Goal: Task Accomplishment & Management: Manage account settings

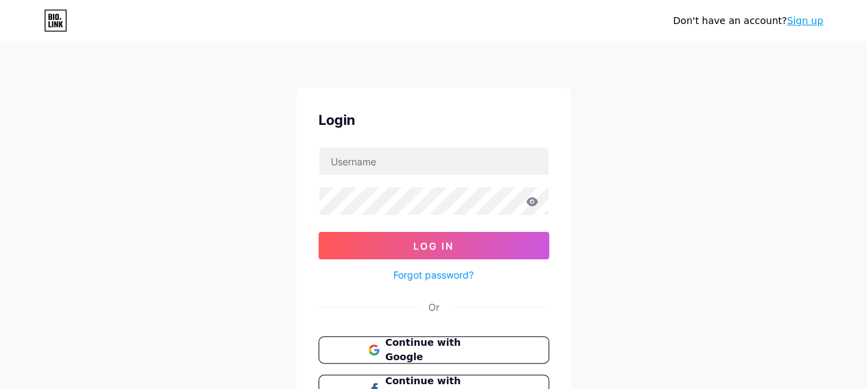
scroll to position [115, 0]
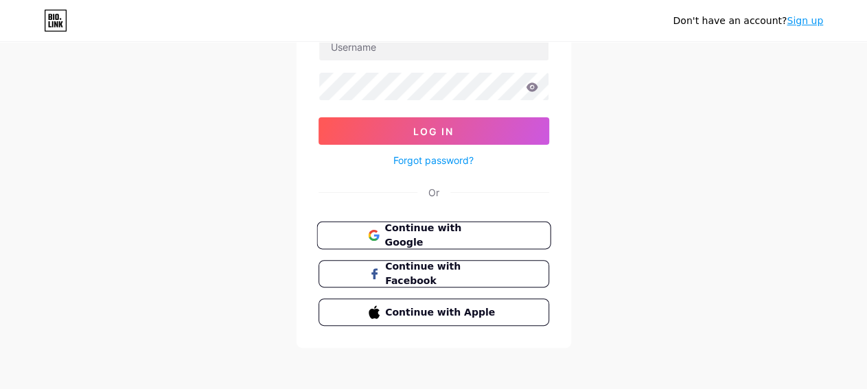
click at [500, 233] on button "Continue with Google" at bounding box center [433, 236] width 234 height 28
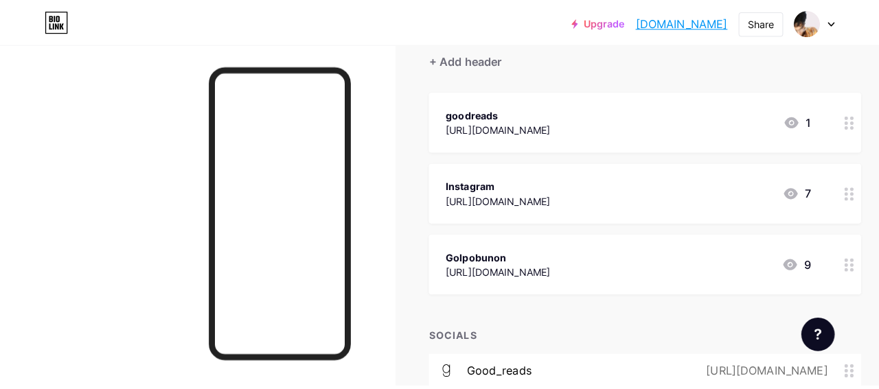
scroll to position [131, 0]
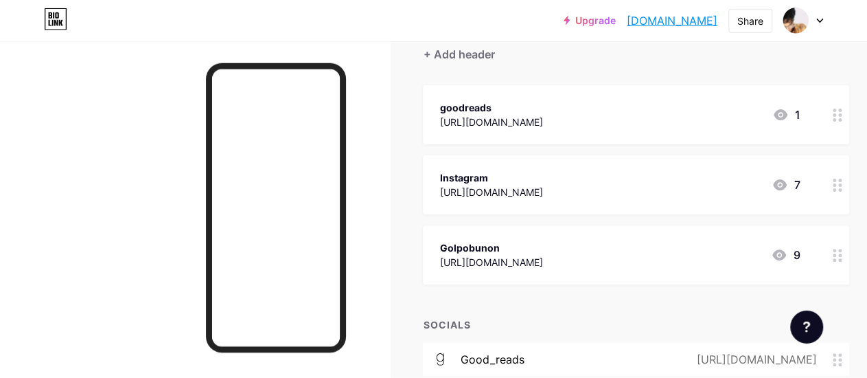
click at [575, 224] on span "goodreads [URL][DOMAIN_NAME] 1 Instagram [URL][DOMAIN_NAME] 7 [GEOGRAPHIC_DATA]…" at bounding box center [636, 184] width 426 height 199
click at [650, 181] on div "Instagram [URL][DOMAIN_NAME] 7" at bounding box center [619, 185] width 360 height 32
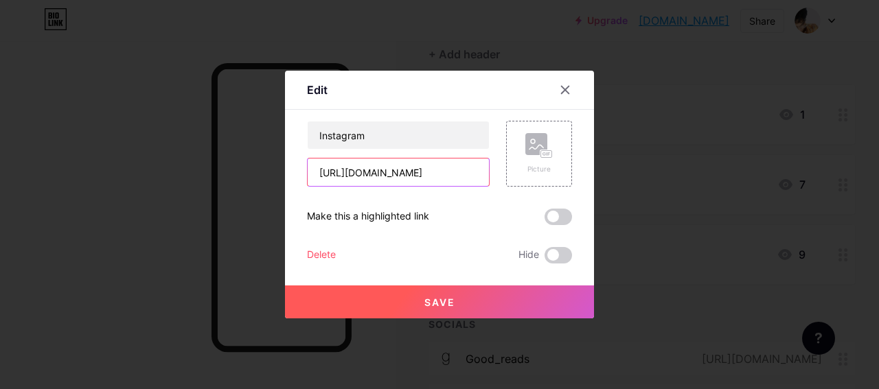
click at [403, 165] on input "[URL][DOMAIN_NAME]" at bounding box center [398, 172] width 181 height 27
paste input "_"
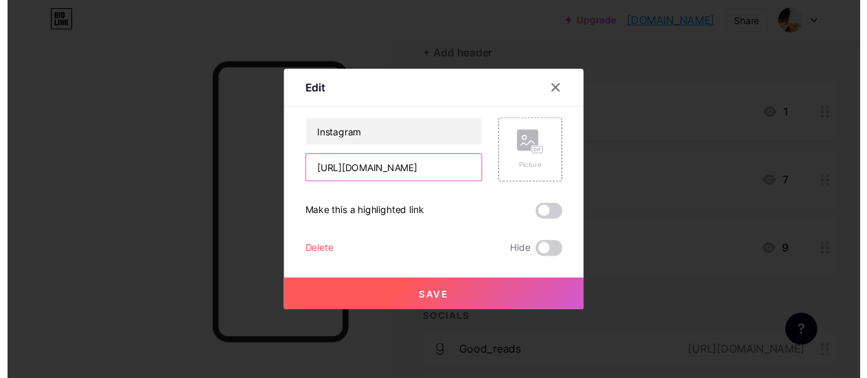
scroll to position [0, 19]
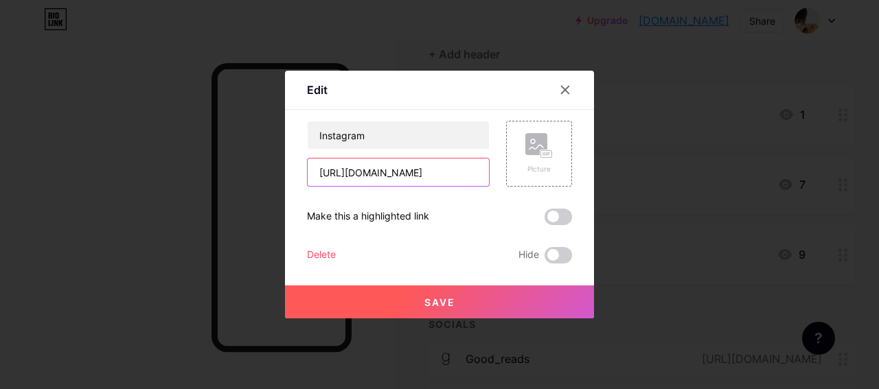
type input "[URL][DOMAIN_NAME]"
click at [484, 299] on button "Save" at bounding box center [439, 302] width 309 height 33
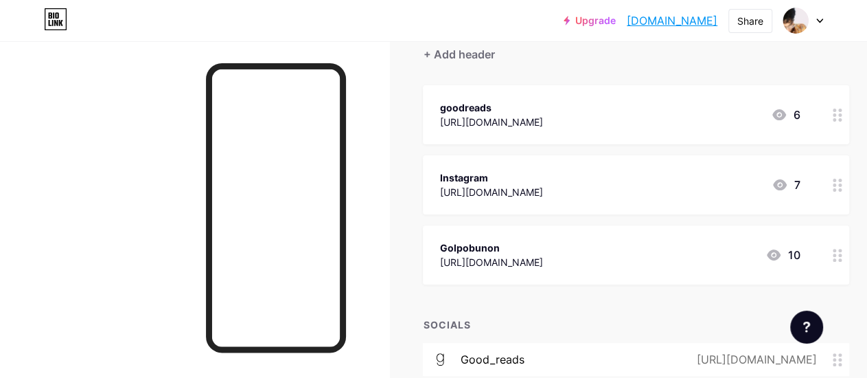
scroll to position [358, 0]
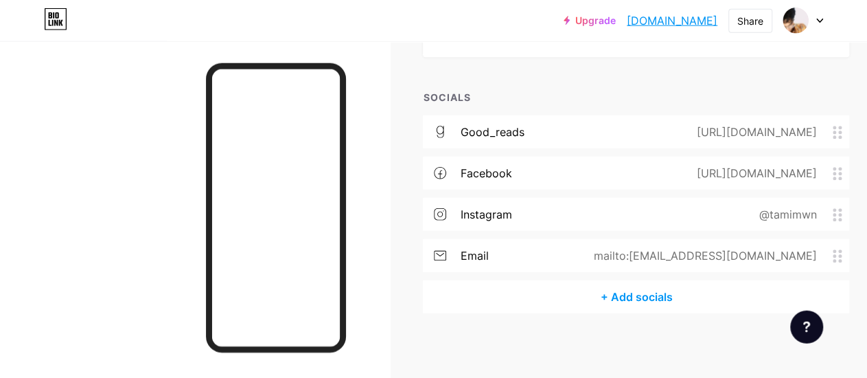
click at [710, 207] on div "instagram @tamimwn" at bounding box center [636, 214] width 426 height 33
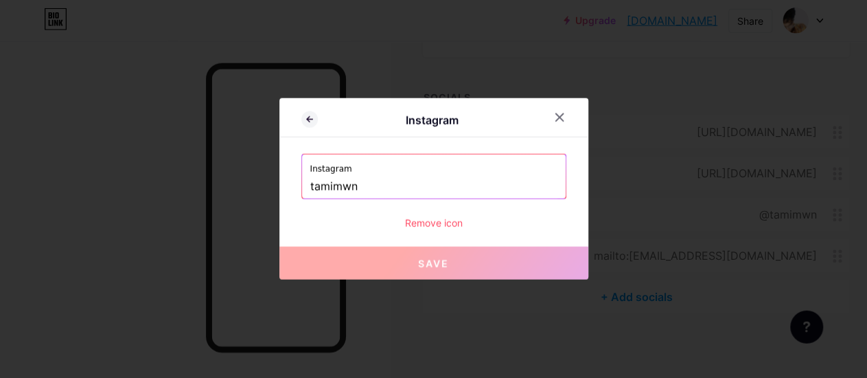
scroll to position [350, 0]
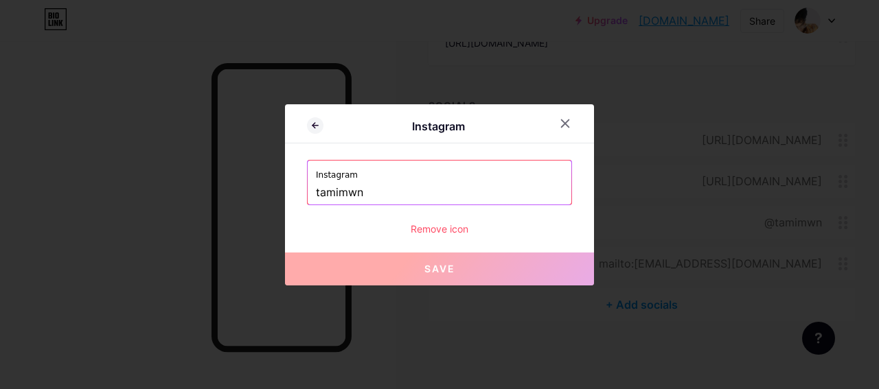
click at [348, 194] on input "tamimwn" at bounding box center [439, 192] width 247 height 23
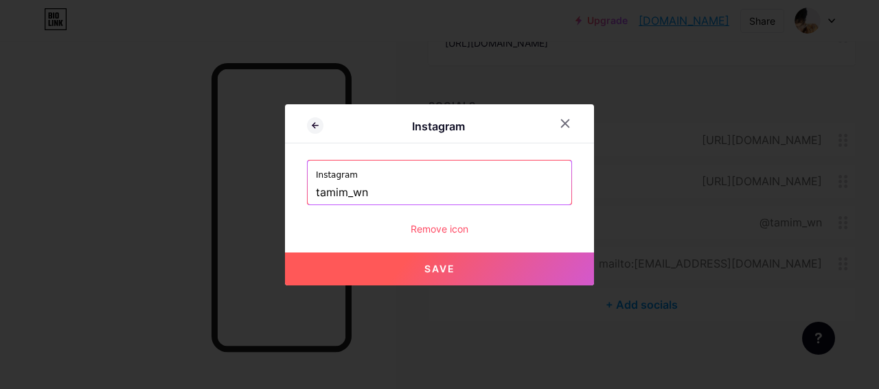
click at [408, 269] on button "Save" at bounding box center [439, 269] width 309 height 33
type input "[URL][DOMAIN_NAME]"
